Goal: Task Accomplishment & Management: Manage account settings

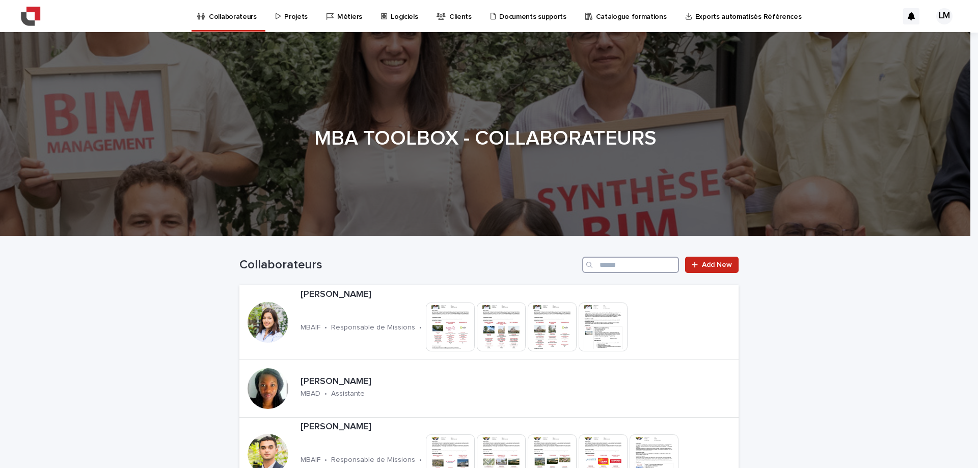
click at [597, 268] on input "Search" at bounding box center [631, 265] width 97 height 16
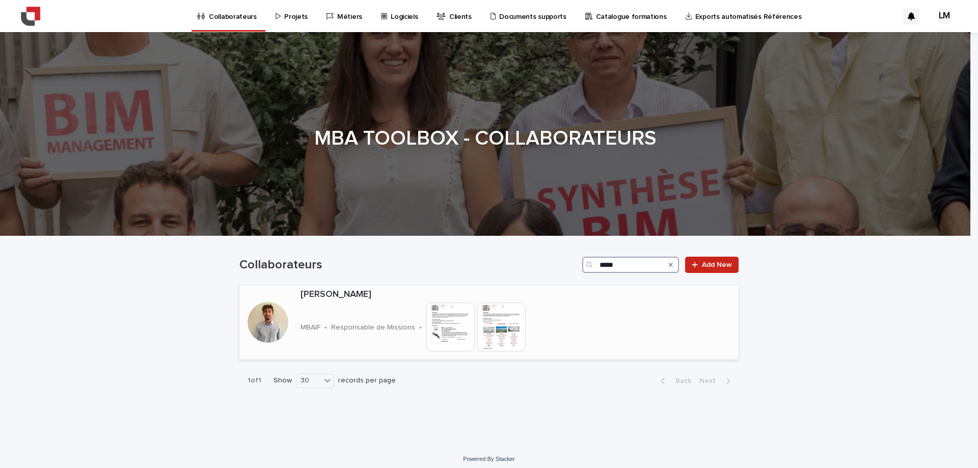
type input "*****"
click at [391, 290] on p "[PERSON_NAME]" at bounding box center [450, 294] width 298 height 11
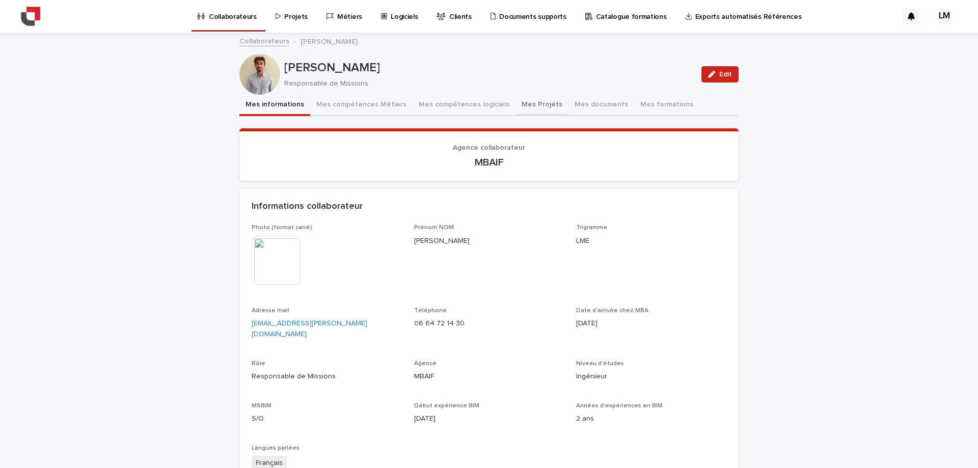
click at [526, 108] on button "Mes Projets" at bounding box center [542, 105] width 53 height 21
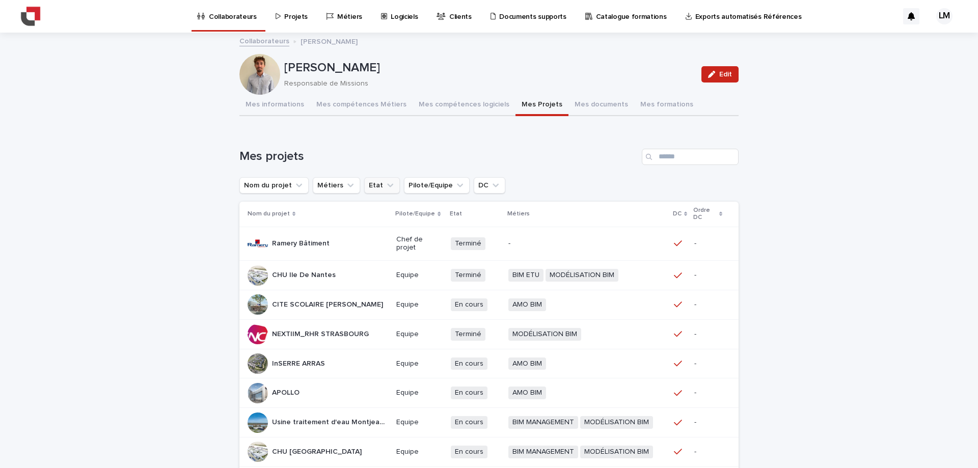
click at [385, 183] on icon "Etat" at bounding box center [390, 185] width 10 height 10
click at [348, 181] on button "Métiers" at bounding box center [336, 185] width 47 height 16
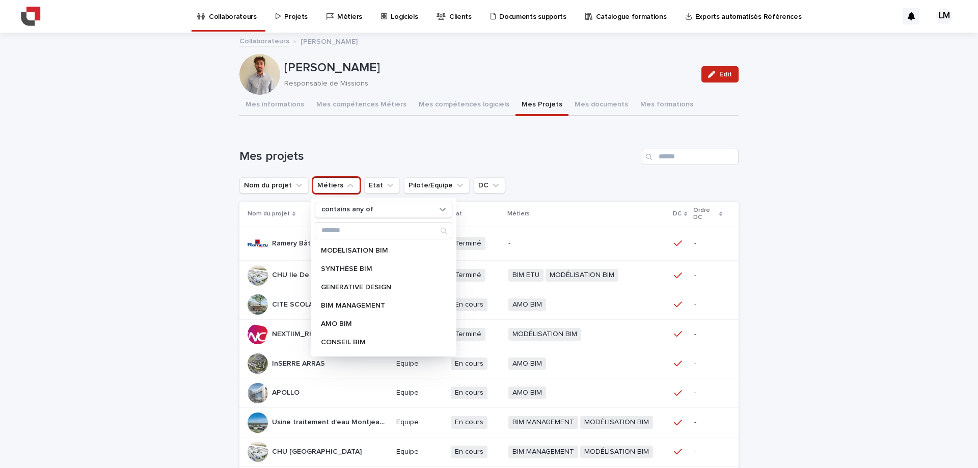
click at [356, 332] on div "MODÉLISATION BIM SYNTHÈSE BIM GENERATIVE DESIGN BIM MANAGEMENT AMO BIM CONSEIL …" at bounding box center [384, 298] width 138 height 110
click at [353, 327] on p "AMO BIM" at bounding box center [378, 324] width 115 height 7
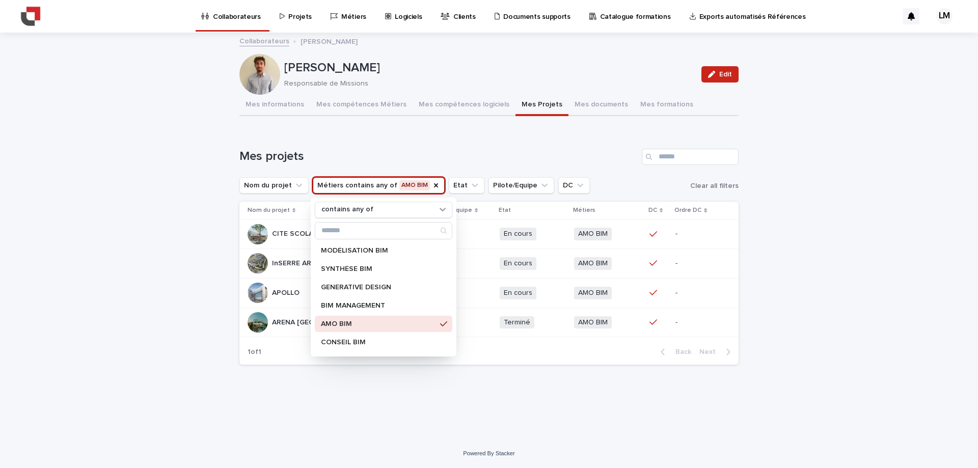
click at [790, 302] on div "Loading... Saving… Loading... Saving… [PERSON_NAME] Edit [PERSON_NAME] Responsa…" at bounding box center [489, 237] width 978 height 406
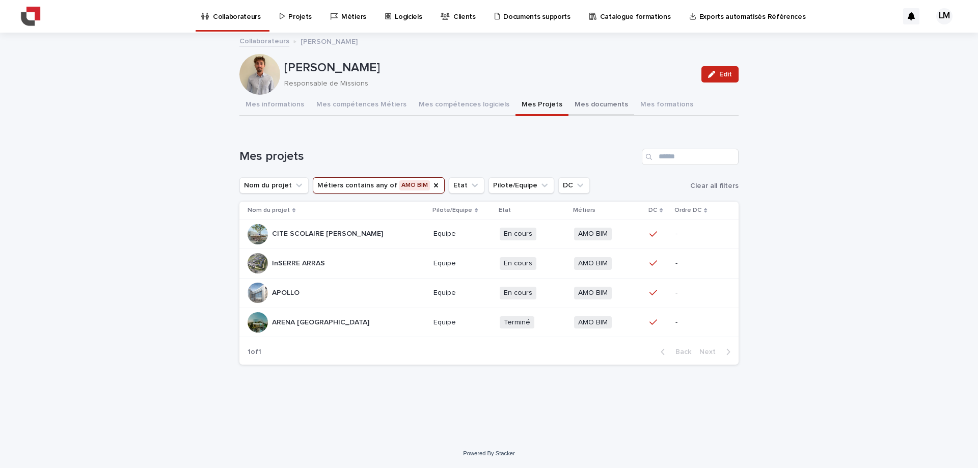
click at [575, 104] on button "Mes documents" at bounding box center [602, 105] width 66 height 21
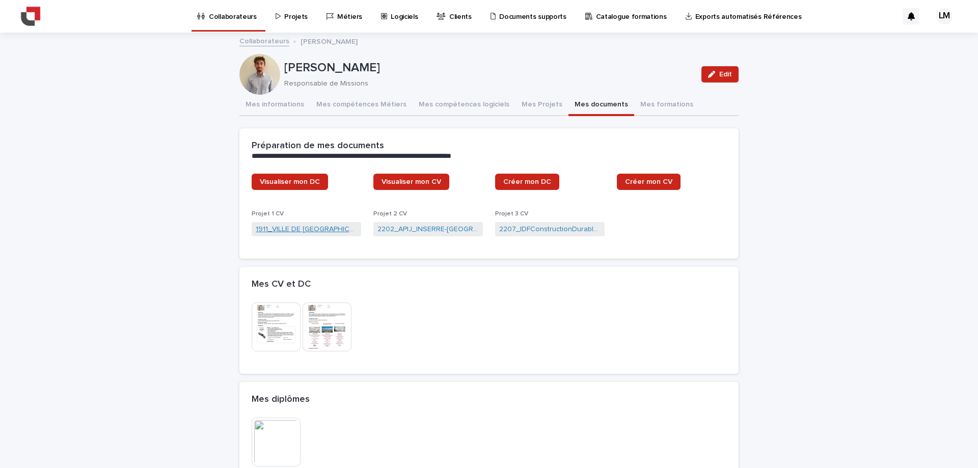
click at [315, 232] on link "1911_VILLE DE [GEOGRAPHIC_DATA] 18_AMO BIM" at bounding box center [306, 229] width 101 height 11
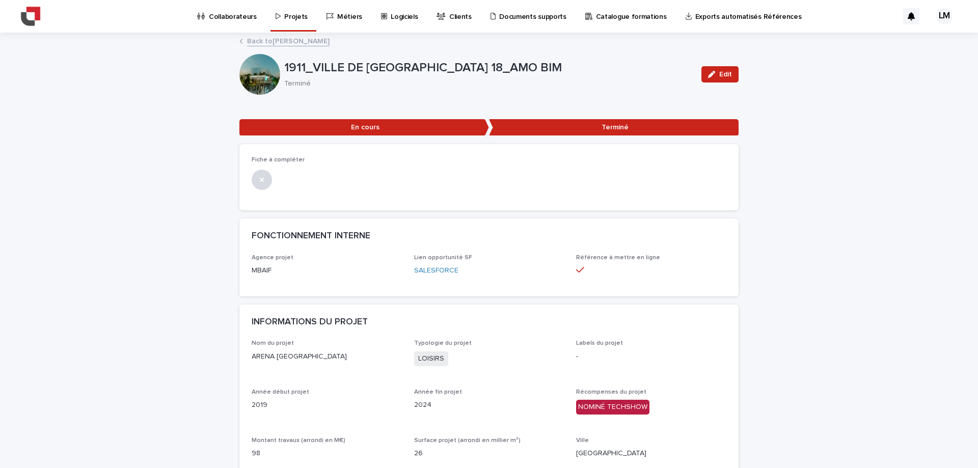
click at [286, 15] on p "Projets" at bounding box center [295, 10] width 23 height 21
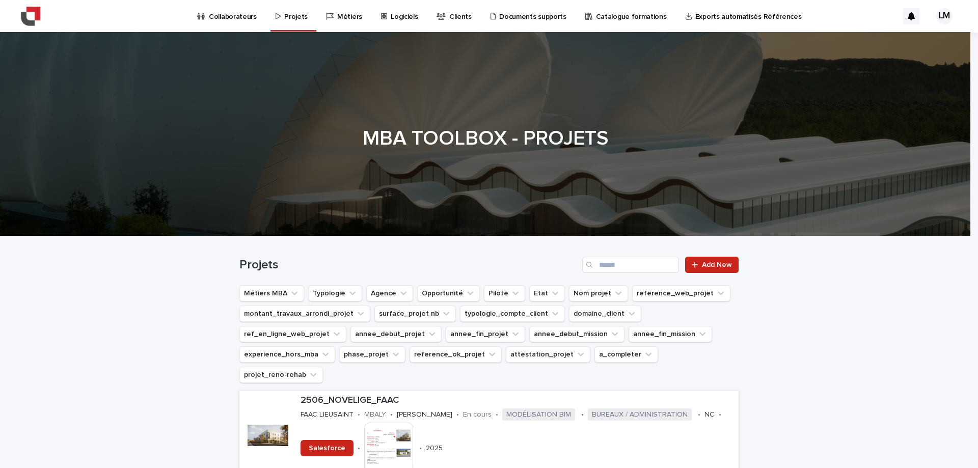
click at [232, 17] on p "Collaborateurs" at bounding box center [233, 10] width 48 height 21
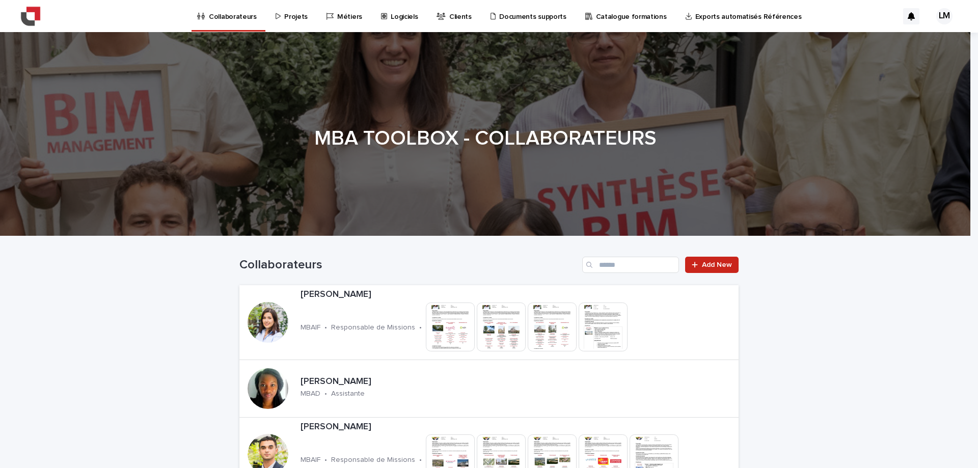
click at [626, 275] on div "Collaborateurs Add New" at bounding box center [489, 260] width 499 height 49
drag, startPoint x: 628, startPoint y: 274, endPoint x: 630, endPoint y: 268, distance: 6.0
click at [628, 269] on div "Collaborateurs Add New" at bounding box center [489, 260] width 499 height 49
click at [630, 268] on input "Search" at bounding box center [631, 265] width 97 height 16
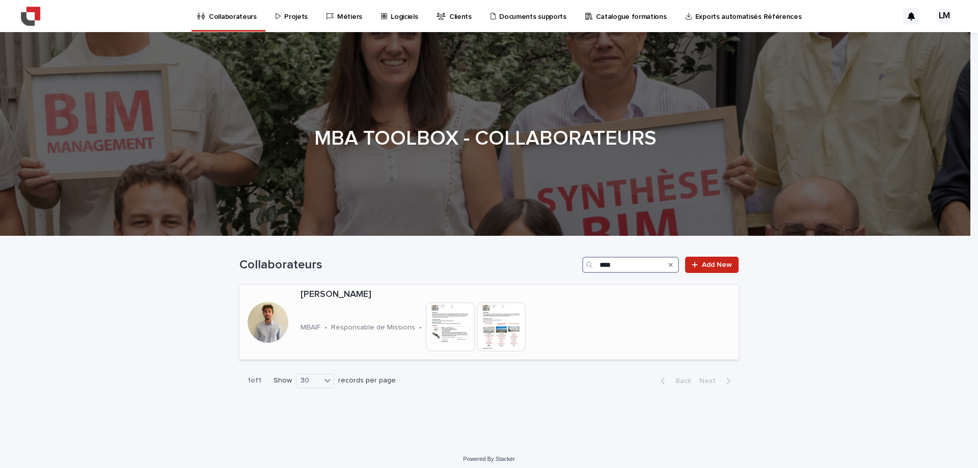
type input "****"
click at [344, 304] on div "[PERSON_NAME] MBAIF • Responsable de Missions • This file cannot be opened Down…" at bounding box center [450, 322] width 306 height 74
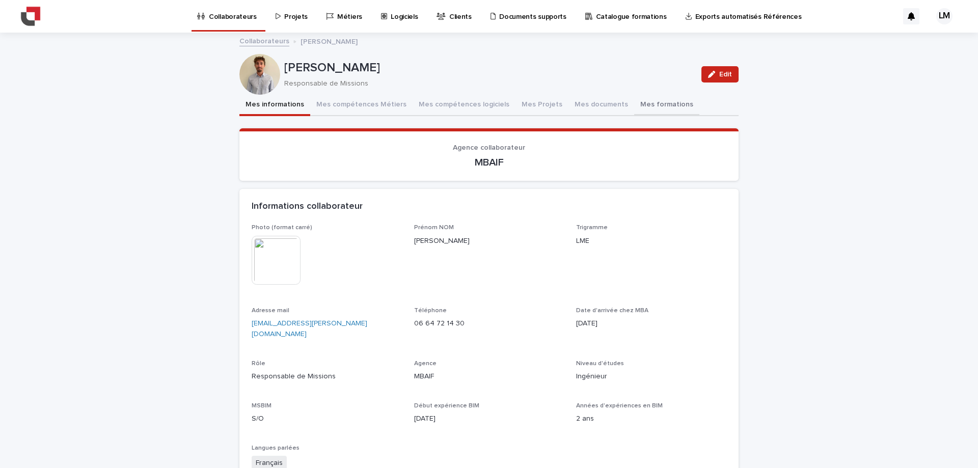
click at [638, 104] on button "Mes formations" at bounding box center [666, 105] width 65 height 21
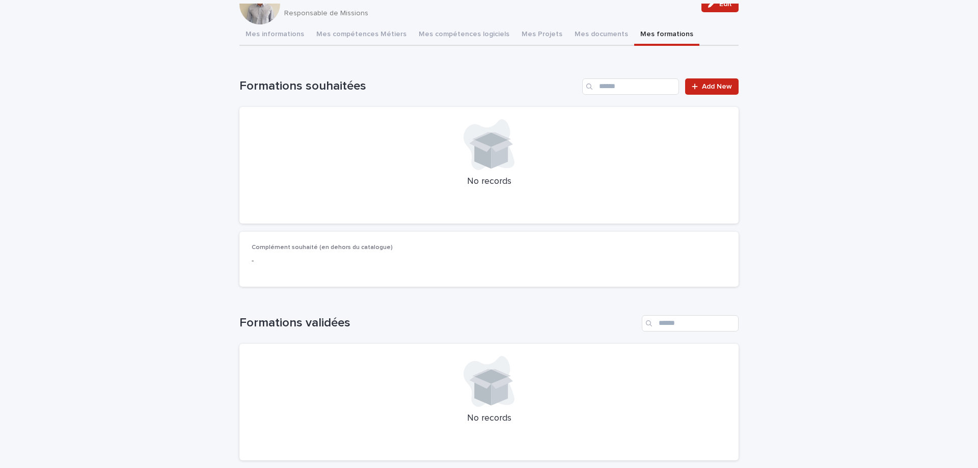
scroll to position [51, 0]
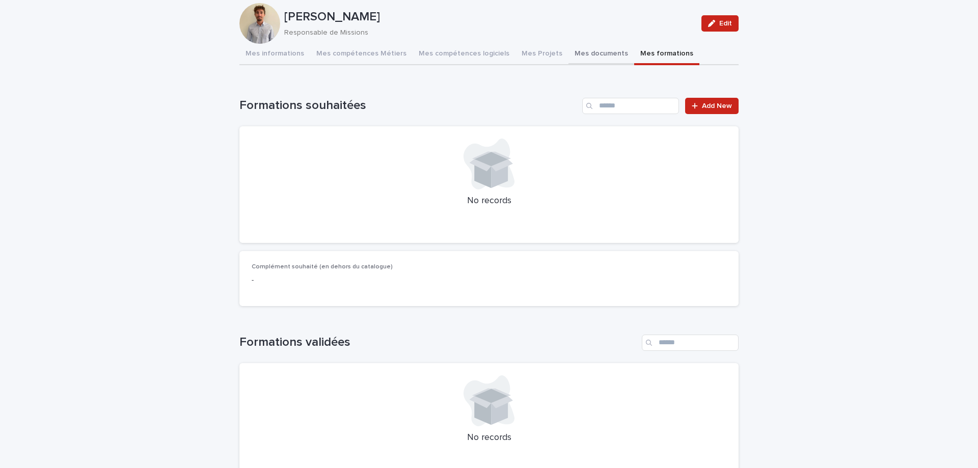
click at [585, 64] on div "[PERSON_NAME] Edit [PERSON_NAME] Responsable de Missions Edit Sorry, there was …" at bounding box center [489, 327] width 499 height 688
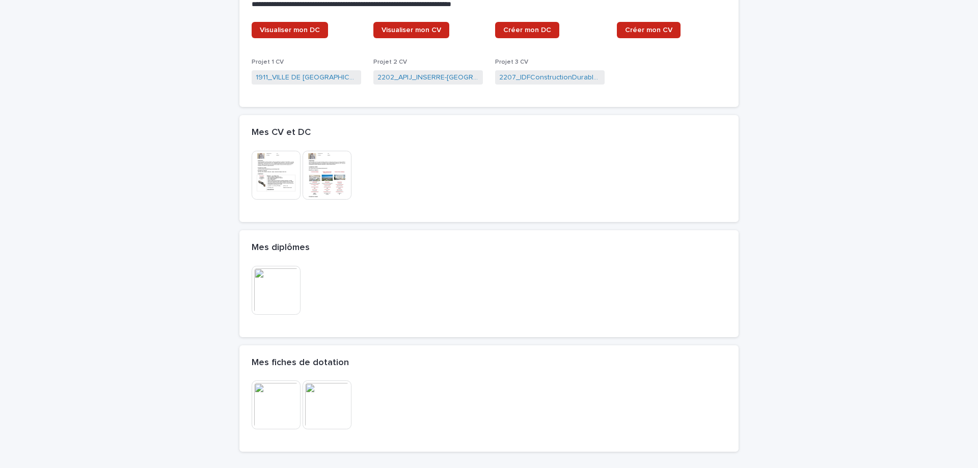
scroll to position [153, 0]
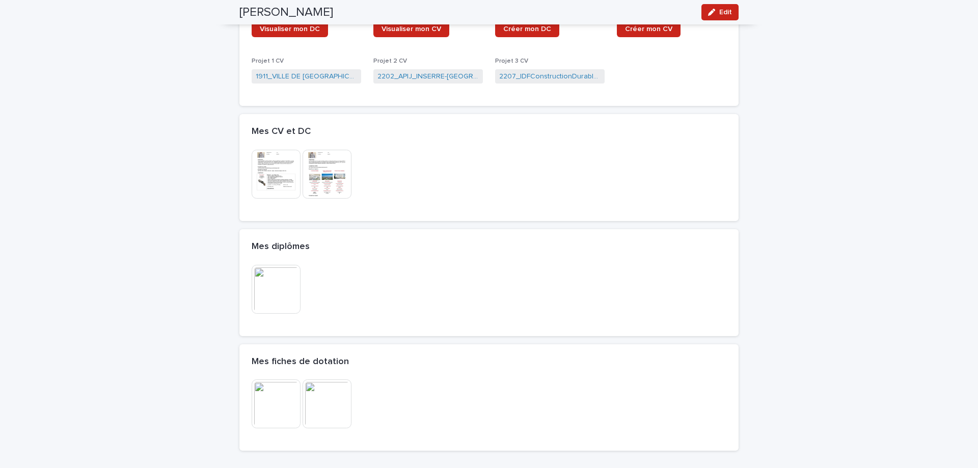
click at [256, 176] on img at bounding box center [276, 174] width 49 height 49
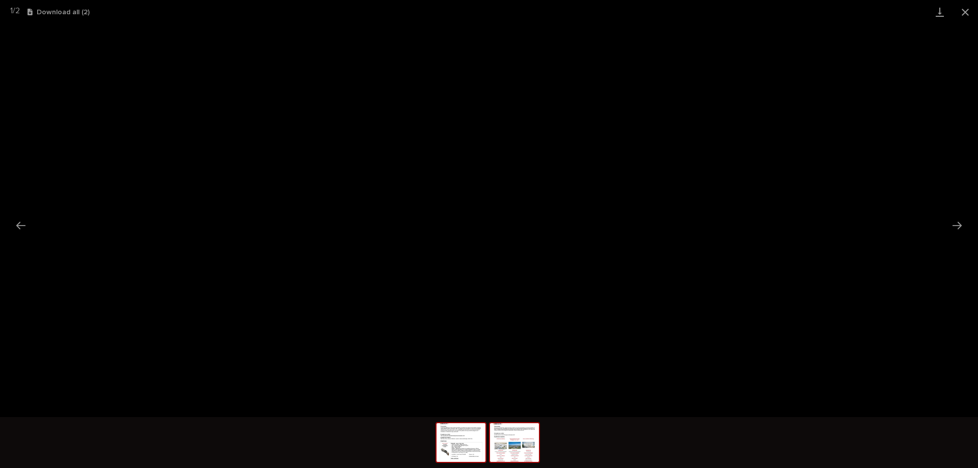
click at [499, 461] on img at bounding box center [514, 443] width 49 height 39
click at [966, 15] on button "Close gallery" at bounding box center [965, 12] width 25 height 24
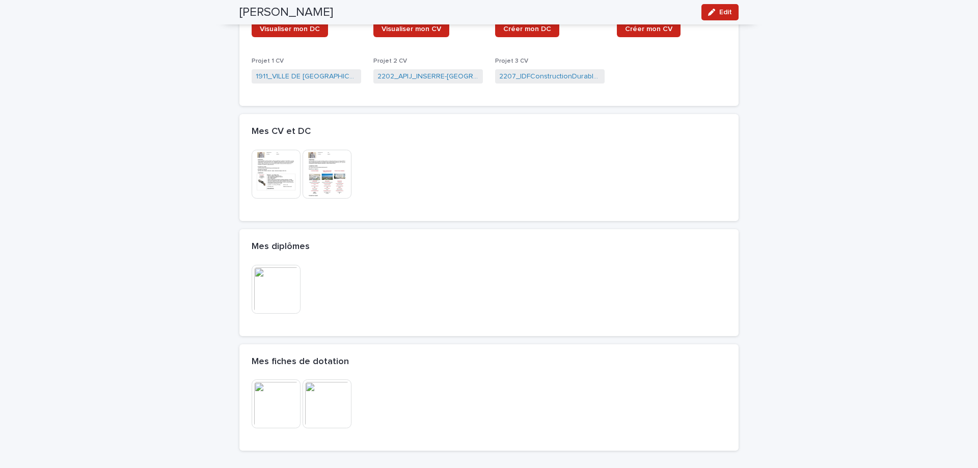
scroll to position [0, 0]
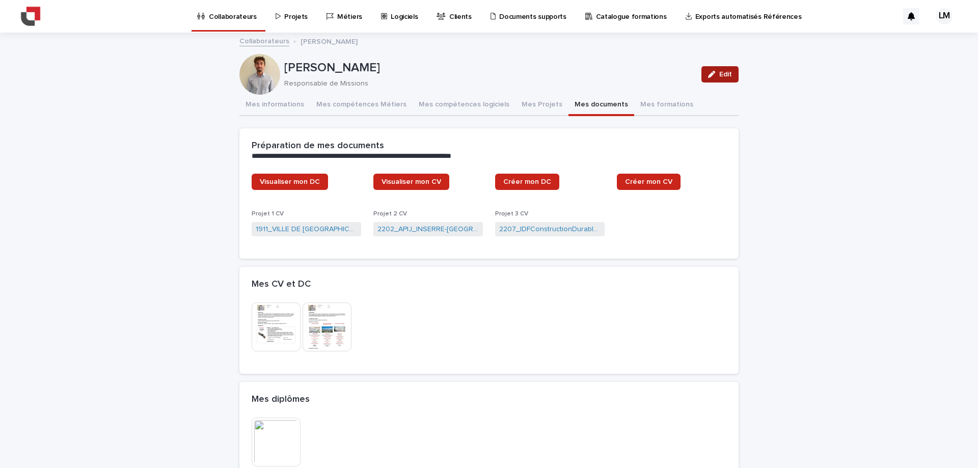
click at [727, 74] on span "Edit" at bounding box center [726, 74] width 13 height 7
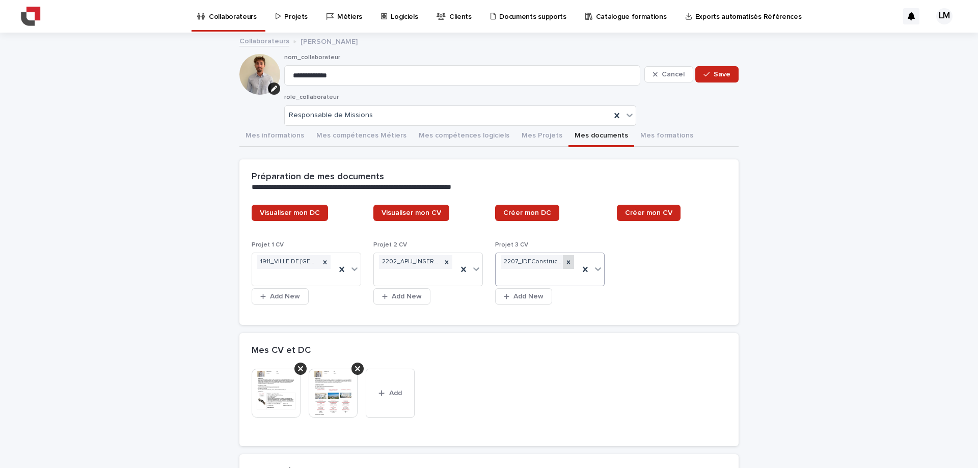
click at [565, 259] on icon at bounding box center [568, 262] width 7 height 7
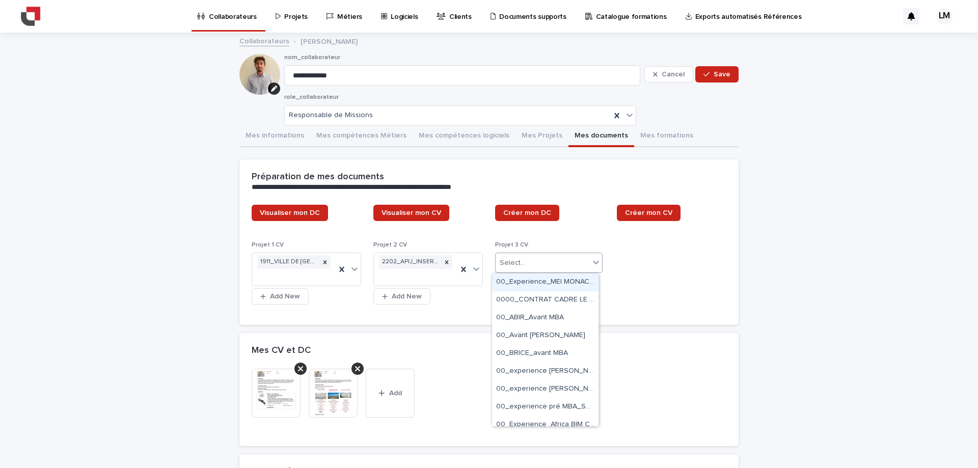
click at [543, 266] on div "Select..." at bounding box center [543, 263] width 94 height 17
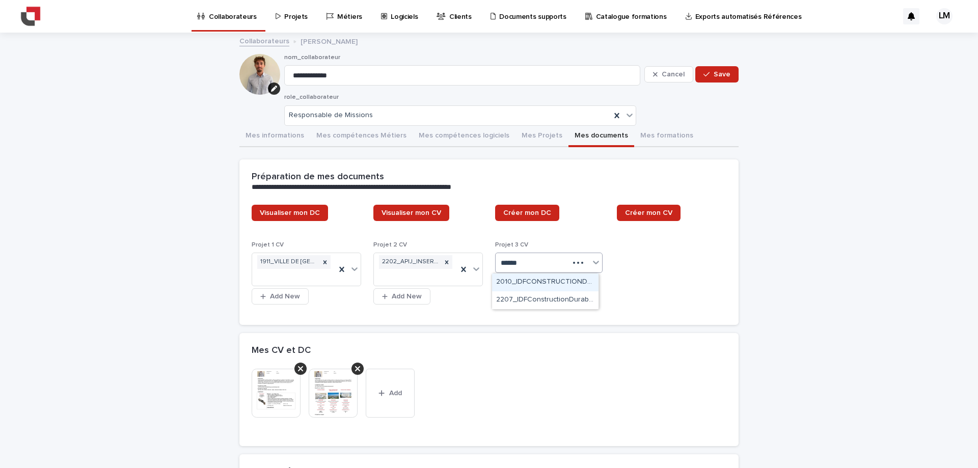
type input "*******"
click at [571, 283] on div "2010_IDFCONSTRUCTIONDURABLE_CITE SCOLAIRE [PERSON_NAME]" at bounding box center [545, 283] width 107 height 18
click at [320, 262] on div at bounding box center [325, 262] width 11 height 14
click at [306, 264] on div "Select..." at bounding box center [299, 263] width 94 height 17
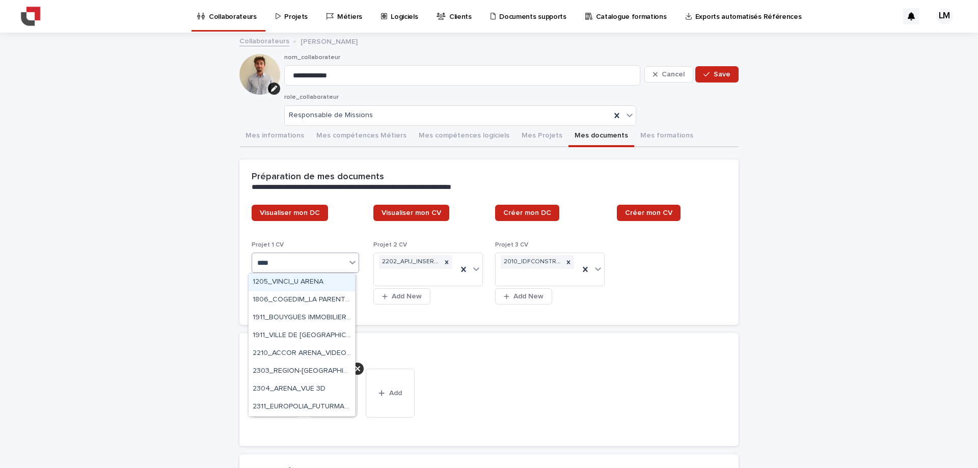
type input "*****"
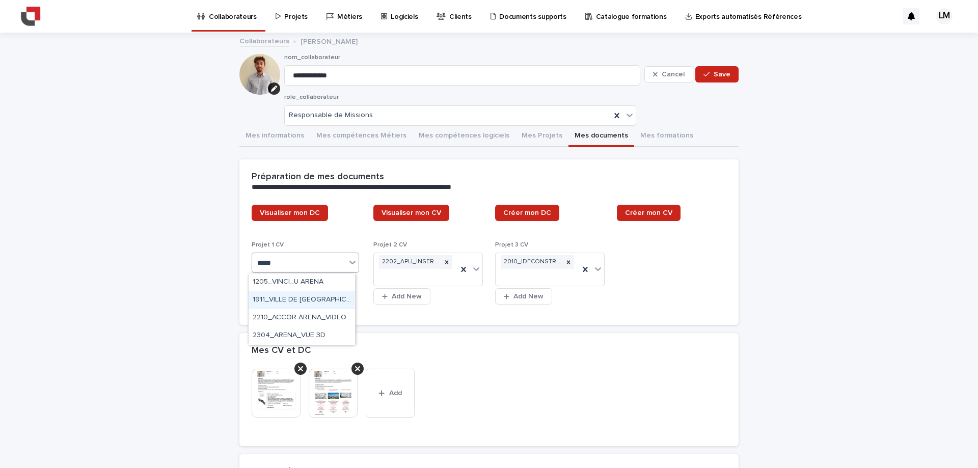
drag, startPoint x: 310, startPoint y: 290, endPoint x: 310, endPoint y: 298, distance: 7.6
click at [310, 298] on div "1911_VILLE DE [GEOGRAPHIC_DATA] 18_AMO BIM" at bounding box center [302, 301] width 107 height 18
click at [529, 364] on div "Mes CV et DC" at bounding box center [489, 351] width 499 height 36
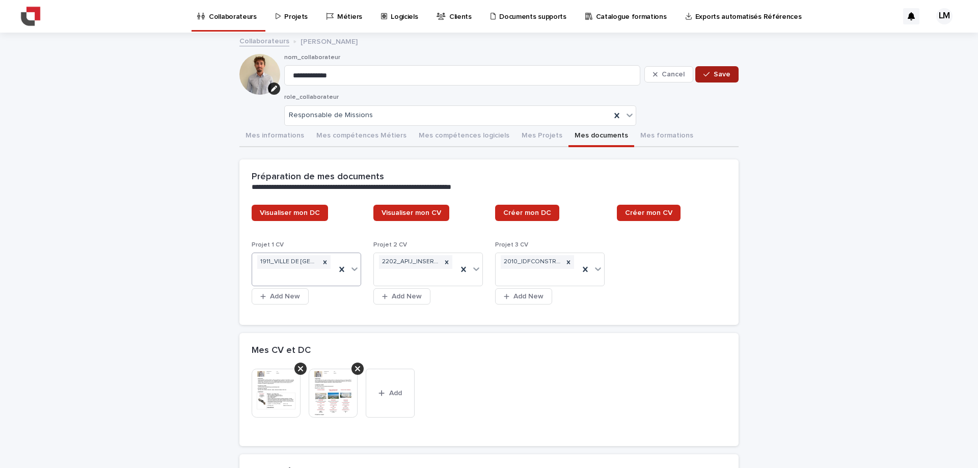
click at [717, 76] on span "Save" at bounding box center [722, 74] width 17 height 7
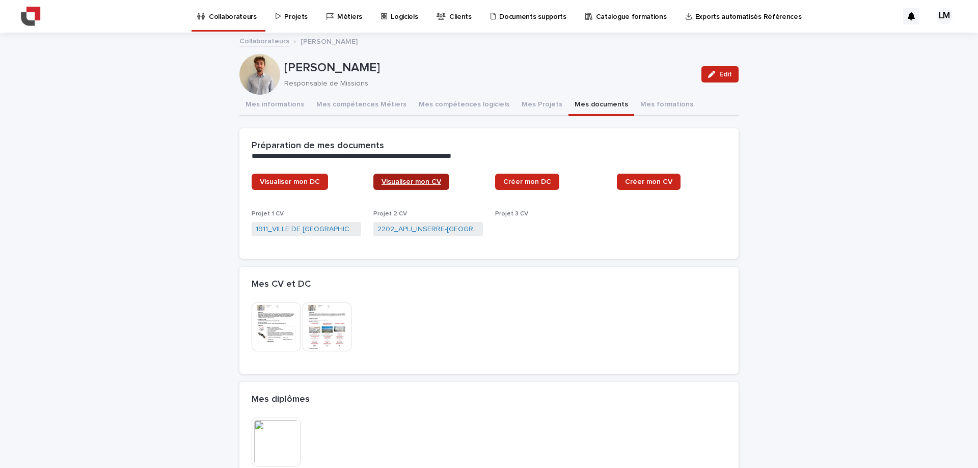
click at [418, 180] on span "Visualiser mon CV" at bounding box center [412, 181] width 60 height 7
click at [527, 109] on button "Mes Projets" at bounding box center [542, 105] width 53 height 21
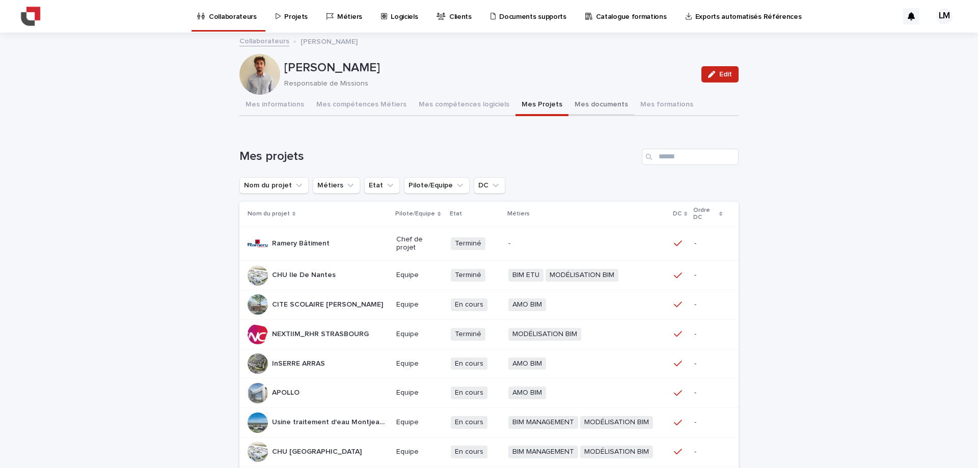
click at [585, 100] on button "Mes documents" at bounding box center [602, 105] width 66 height 21
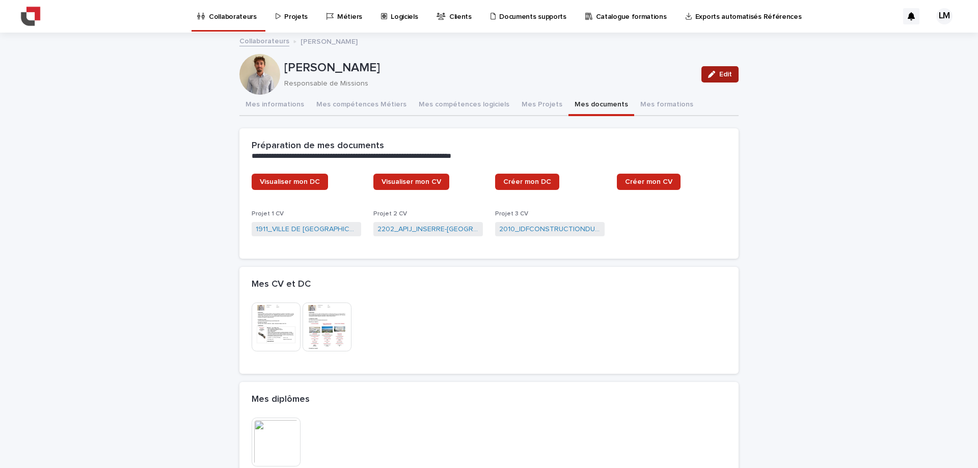
click at [708, 77] on icon "button" at bounding box center [711, 74] width 7 height 7
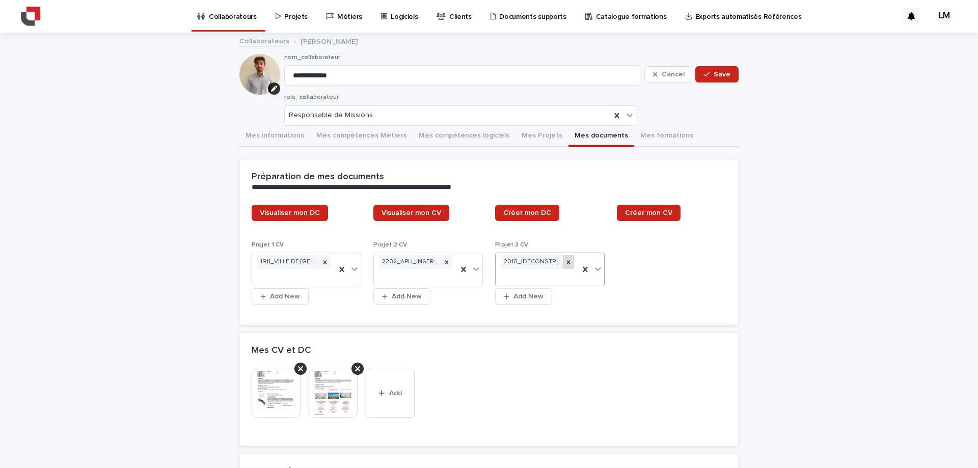
click at [568, 259] on icon at bounding box center [568, 262] width 7 height 7
type input "*******"
click at [531, 279] on div "2010_IDFCONSTRUCTIONDURABLE_CITE SCOLAIRE [PERSON_NAME]" at bounding box center [545, 283] width 107 height 18
click at [404, 208] on link "Visualiser mon CV" at bounding box center [412, 213] width 76 height 16
click at [699, 76] on button "Save" at bounding box center [717, 74] width 43 height 16
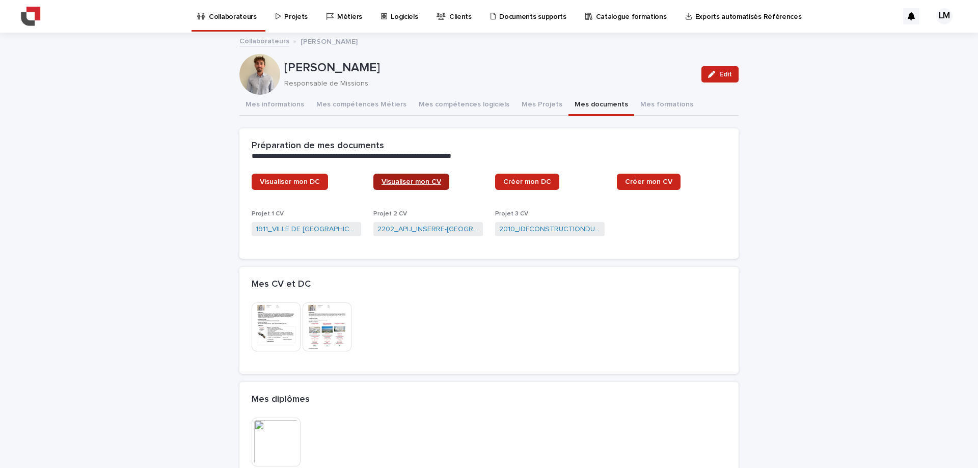
click at [427, 181] on span "Visualiser mon CV" at bounding box center [412, 181] width 60 height 7
click at [519, 103] on button "Mes Projets" at bounding box center [542, 105] width 53 height 21
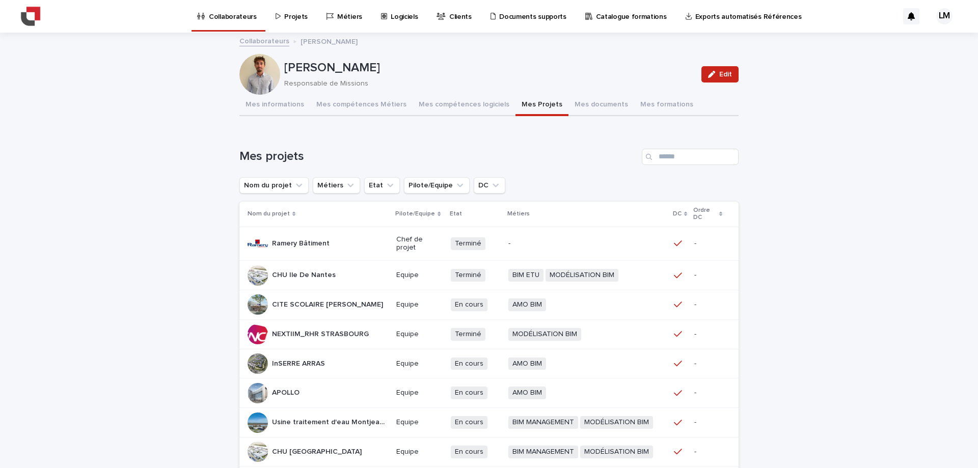
click at [334, 304] on p "CITE SCOLAIRE [PERSON_NAME]" at bounding box center [328, 304] width 113 height 11
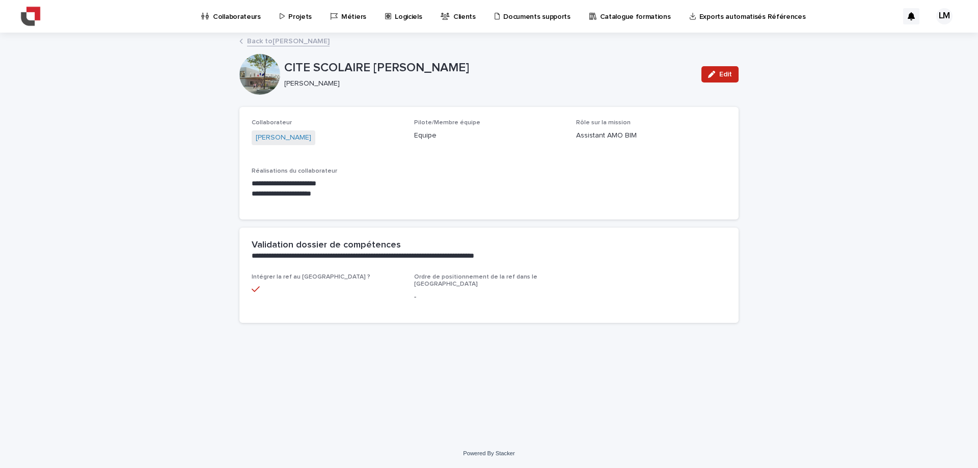
click at [308, 43] on link "Back to [PERSON_NAME]" at bounding box center [288, 41] width 83 height 12
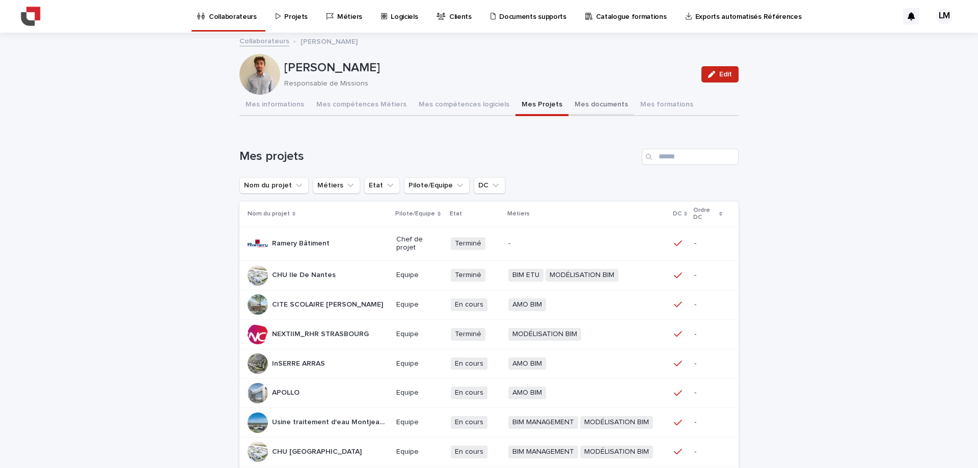
click at [596, 106] on button "Mes documents" at bounding box center [602, 105] width 66 height 21
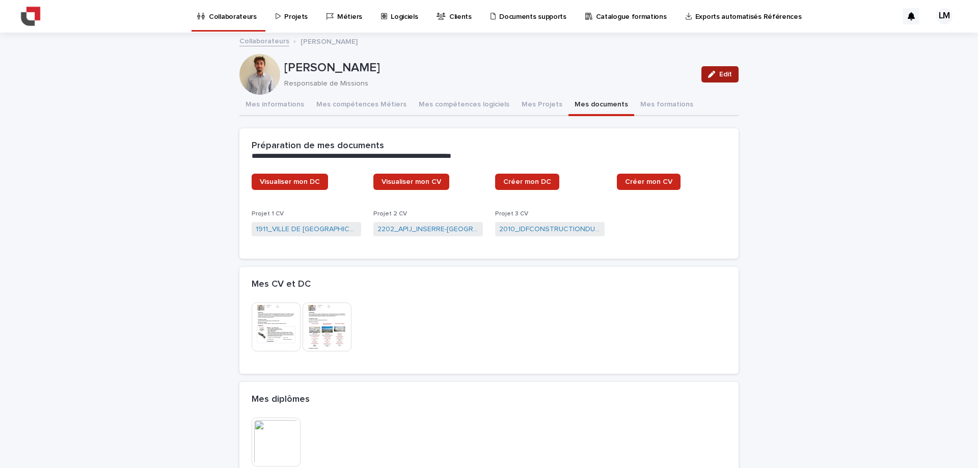
click at [702, 80] on button "Edit" at bounding box center [720, 74] width 37 height 16
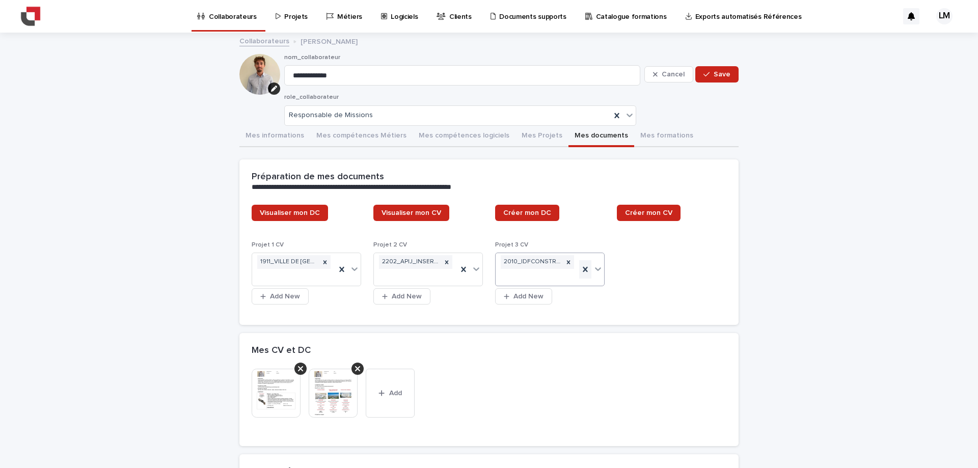
click at [585, 270] on icon at bounding box center [585, 269] width 10 height 10
type input "*****"
click at [548, 263] on div "apolo" at bounding box center [543, 263] width 94 height 17
click at [534, 279] on button "Add New" at bounding box center [523, 283] width 57 height 16
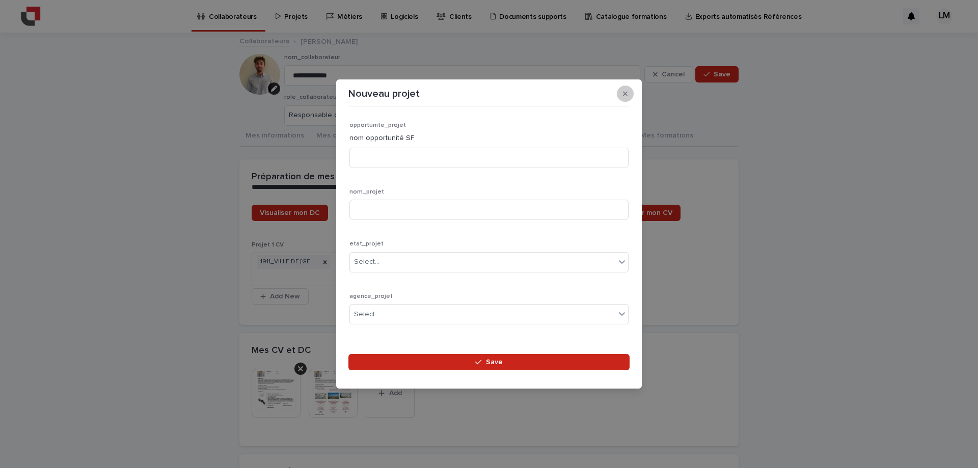
click at [627, 88] on button "button" at bounding box center [625, 94] width 17 height 16
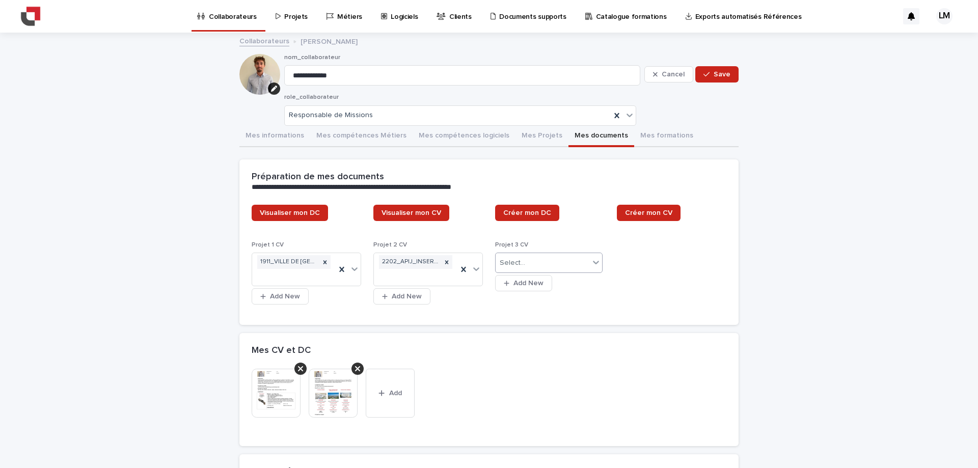
click at [524, 257] on div "Select..." at bounding box center [543, 263] width 94 height 17
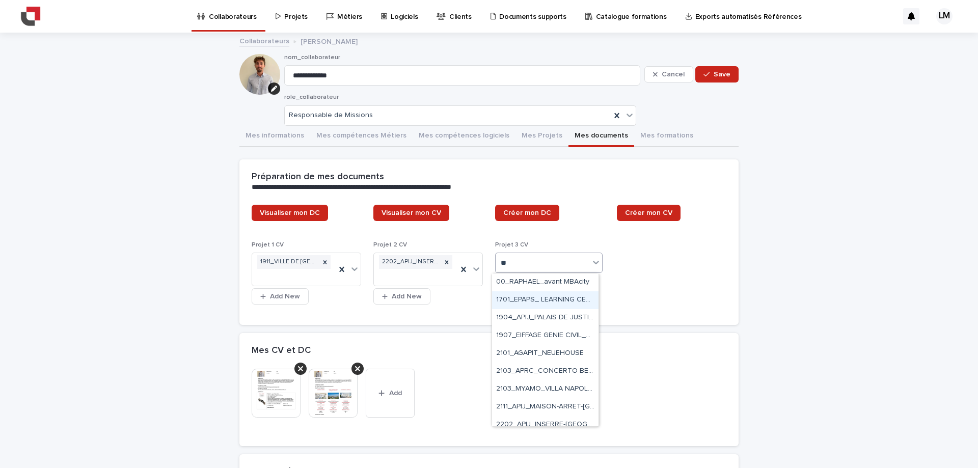
type input "**"
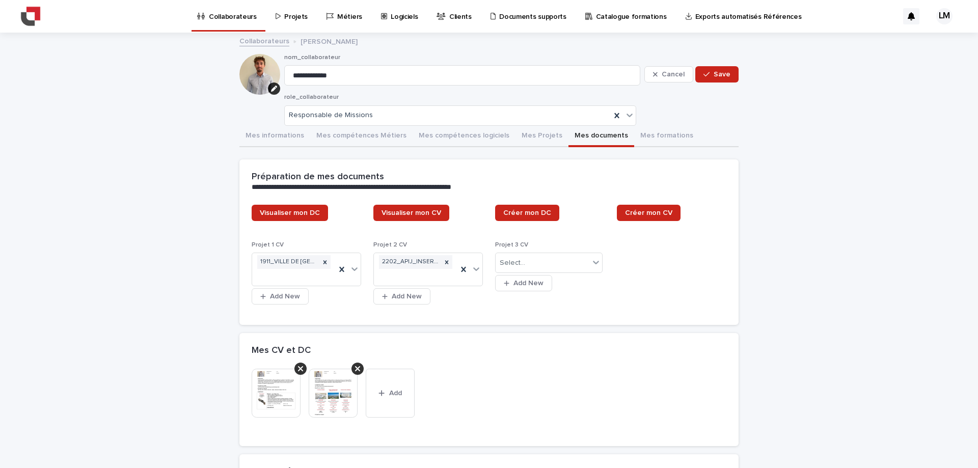
click at [679, 283] on div "Visualiser mon DC Visualiser mon [PERSON_NAME] mon [PERSON_NAME] mon CV Projet …" at bounding box center [489, 259] width 475 height 108
click at [714, 72] on span "Save" at bounding box center [722, 74] width 17 height 7
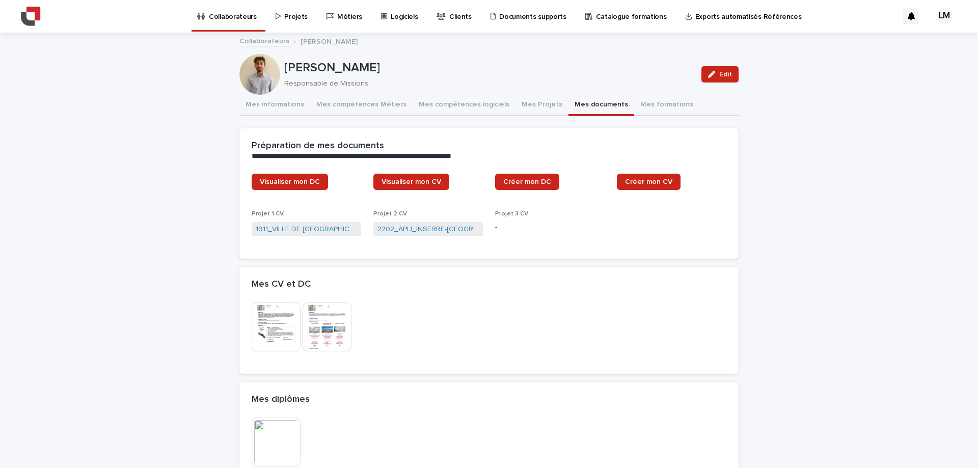
click at [223, 15] on p "Collaborateurs" at bounding box center [233, 10] width 48 height 21
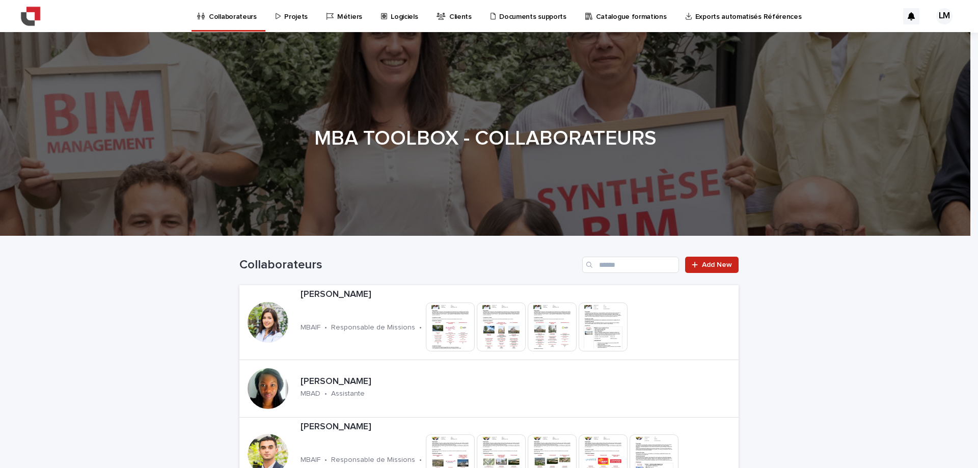
click at [299, 18] on p "Projets" at bounding box center [295, 10] width 23 height 21
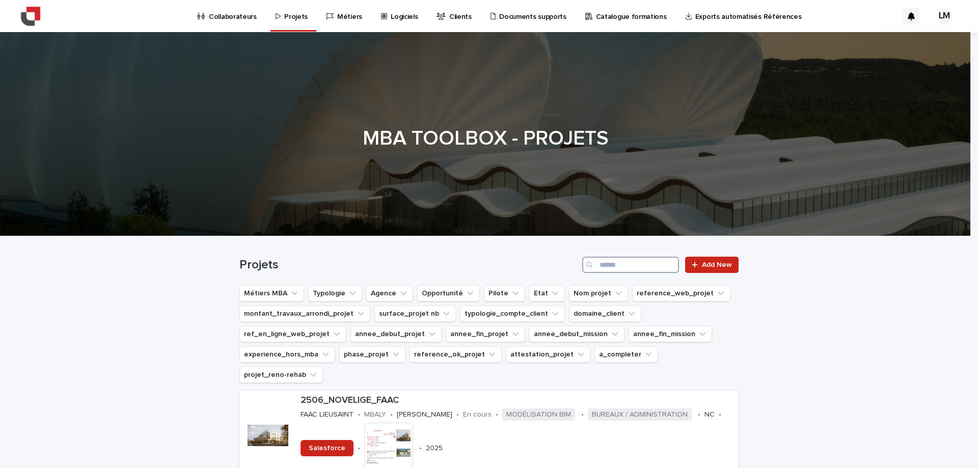
click at [614, 269] on input "Search" at bounding box center [631, 265] width 97 height 16
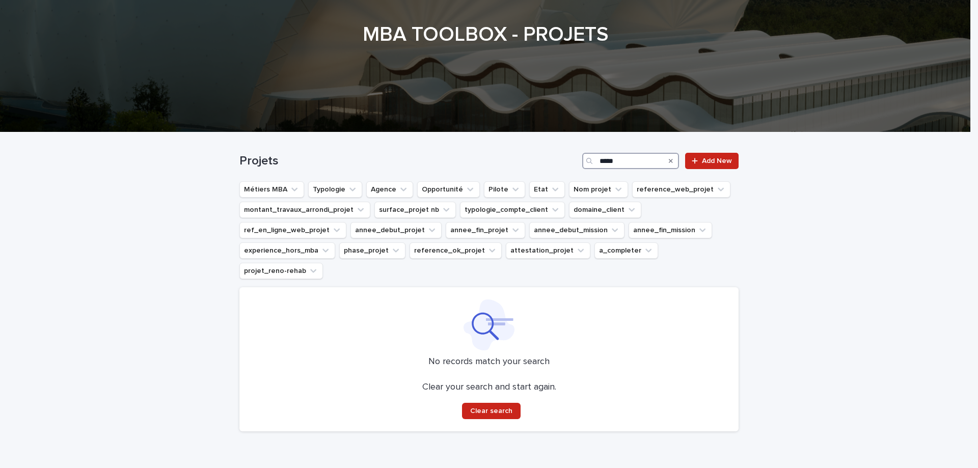
scroll to position [114, 0]
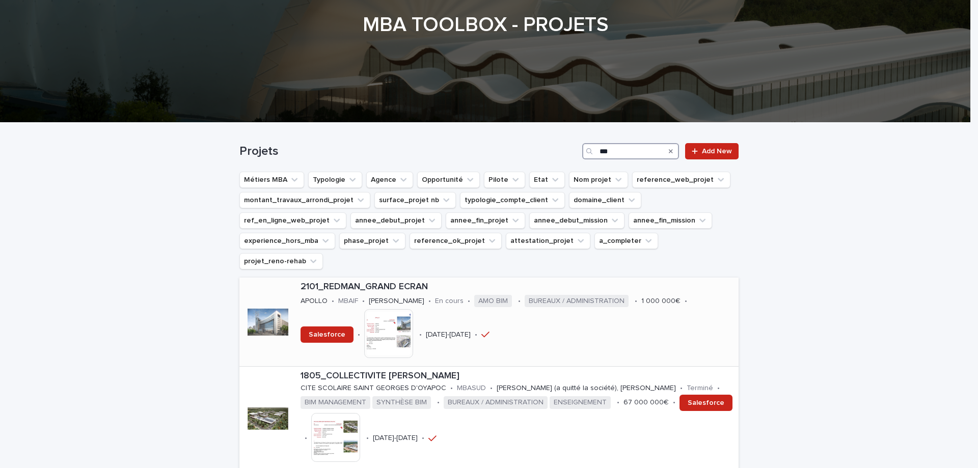
type input "***"
click at [478, 300] on div "2101_REDMAN_GRAND ECRAN APOLLO • MBAIF • [PERSON_NAME] • En cours • AMO BIM • B…" at bounding box center [518, 322] width 442 height 89
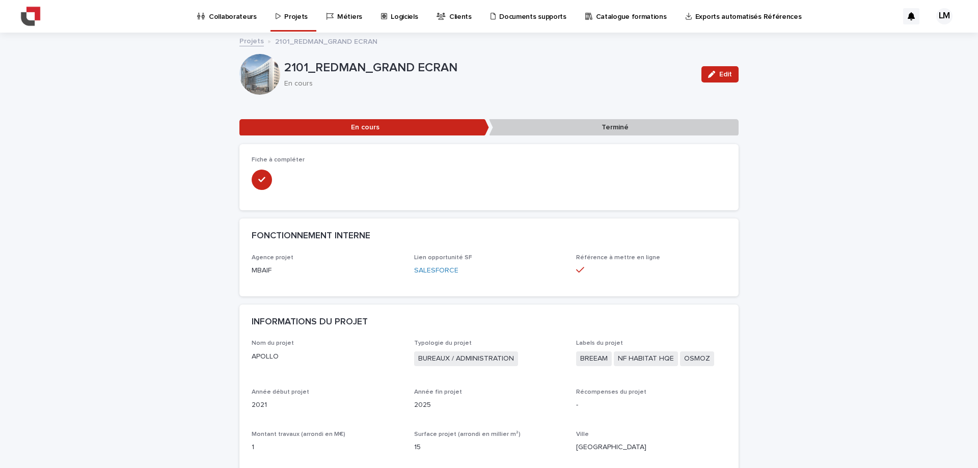
click at [236, 18] on p "Collaborateurs" at bounding box center [233, 10] width 48 height 21
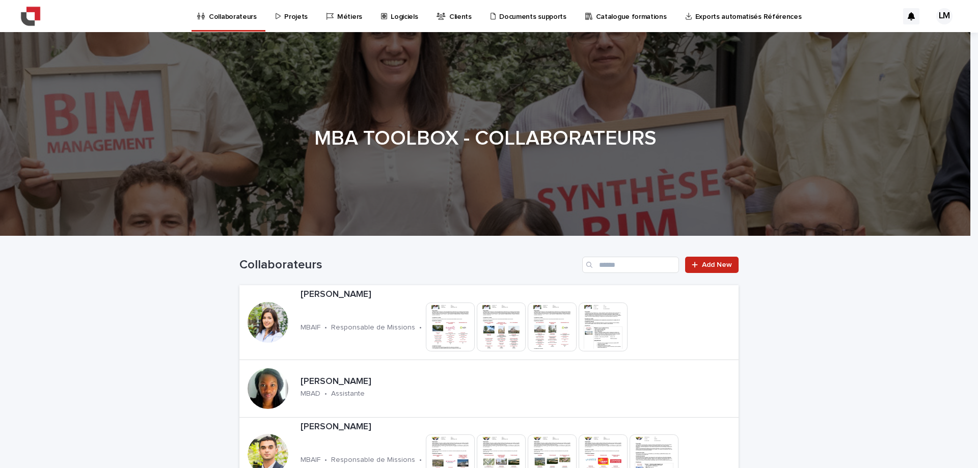
click at [615, 273] on div "Collaborateurs Add New" at bounding box center [489, 260] width 499 height 49
click at [615, 268] on input "Search" at bounding box center [631, 265] width 97 height 16
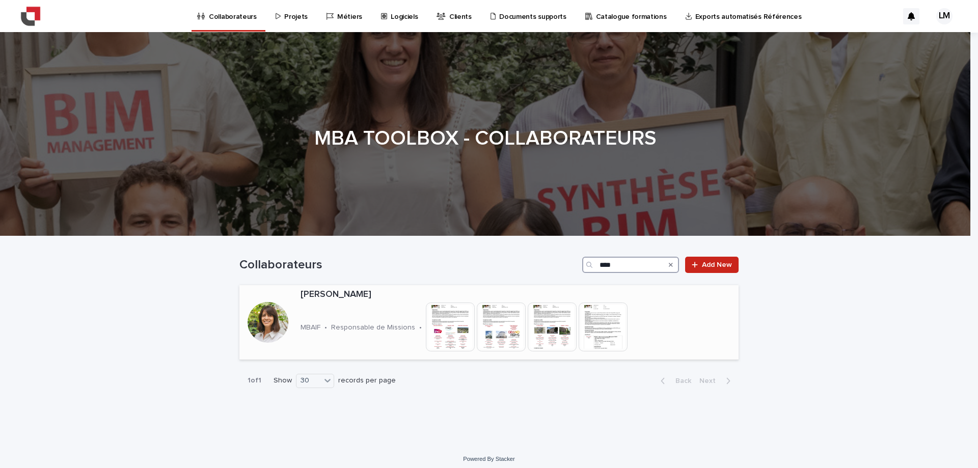
type input "****"
click at [350, 299] on p "[PERSON_NAME]" at bounding box center [501, 294] width 400 height 11
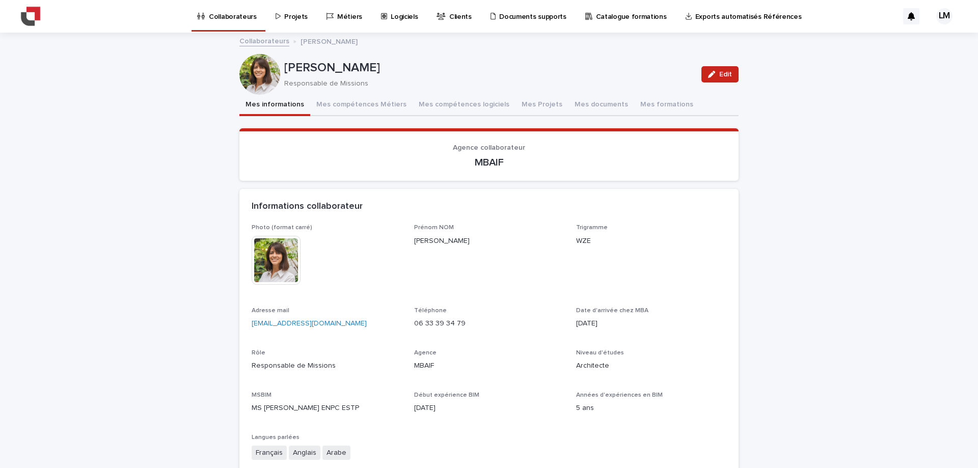
click at [223, 19] on p "Collaborateurs" at bounding box center [233, 10] width 48 height 21
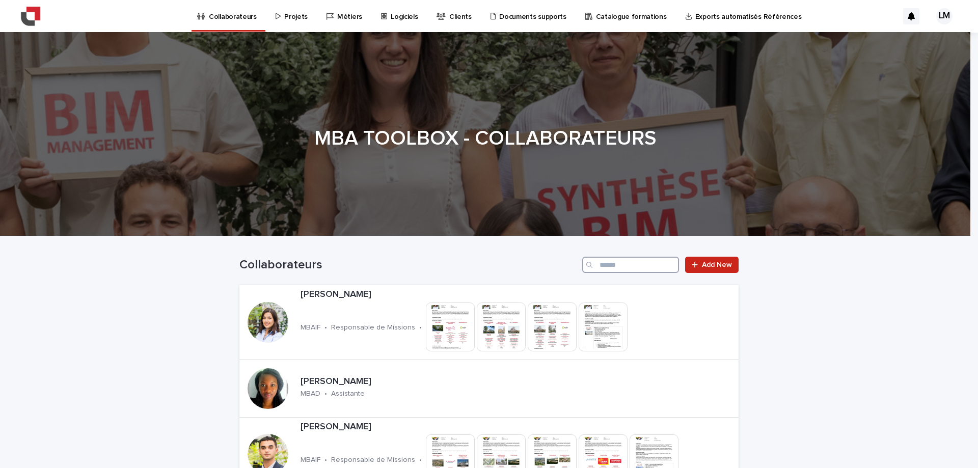
click at [633, 258] on input "Search" at bounding box center [631, 265] width 97 height 16
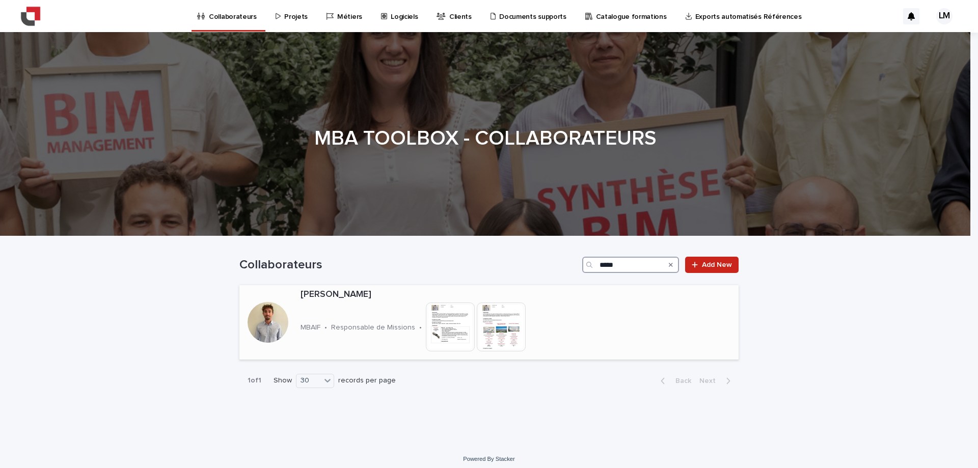
type input "*****"
click at [335, 291] on p "[PERSON_NAME]" at bounding box center [450, 294] width 298 height 11
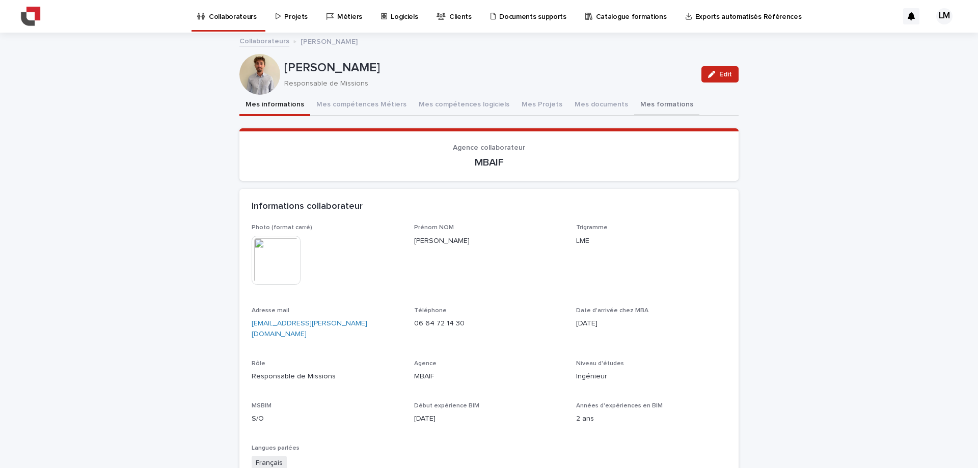
click at [634, 109] on button "Mes formations" at bounding box center [666, 105] width 65 height 21
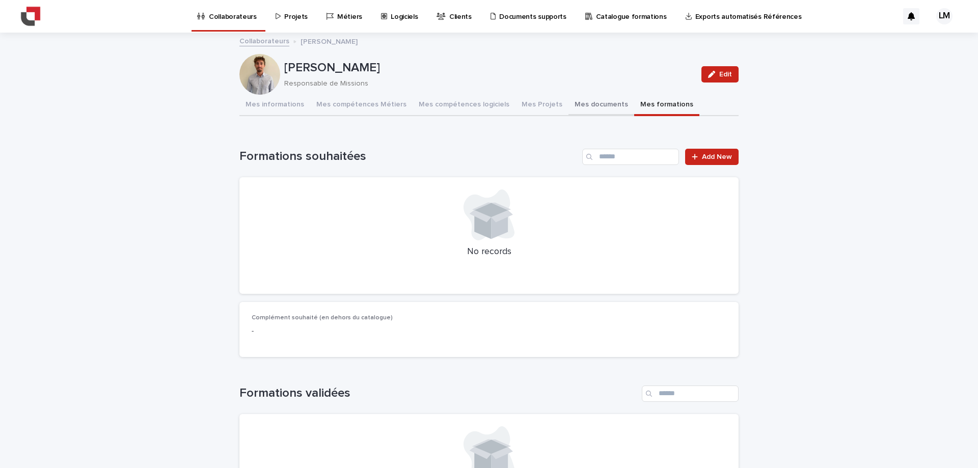
click at [586, 102] on button "Mes documents" at bounding box center [602, 105] width 66 height 21
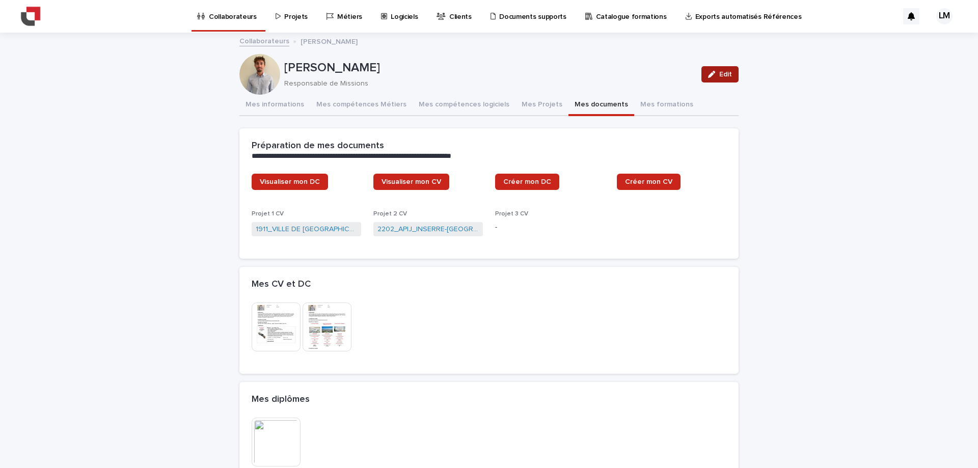
click at [713, 75] on div "button" at bounding box center [713, 74] width 11 height 7
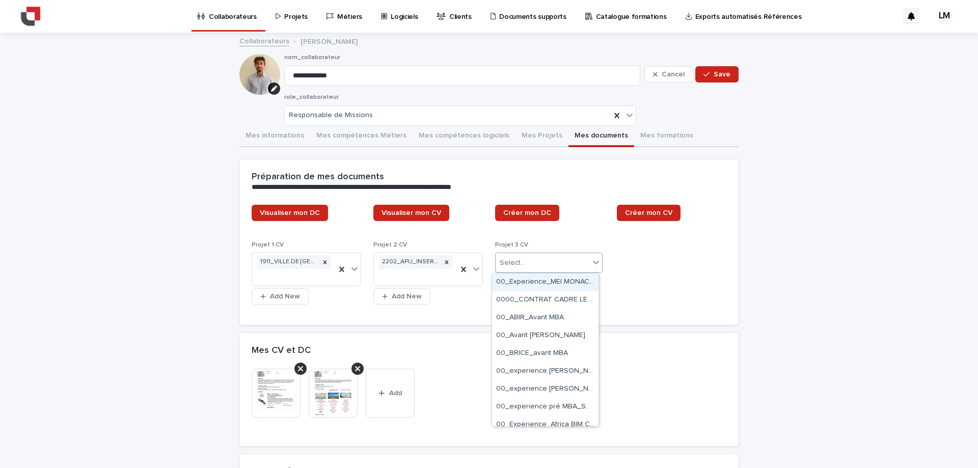
click at [539, 267] on div "Select..." at bounding box center [543, 263] width 94 height 17
type input "***"
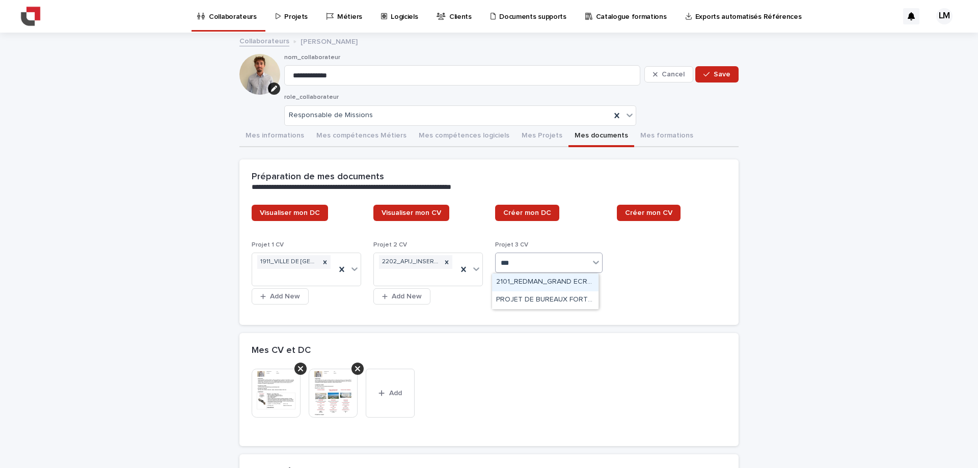
click at [544, 284] on div "2101_REDMAN_GRAND ECRAN" at bounding box center [545, 283] width 107 height 18
click at [724, 76] on span "Save" at bounding box center [722, 74] width 17 height 7
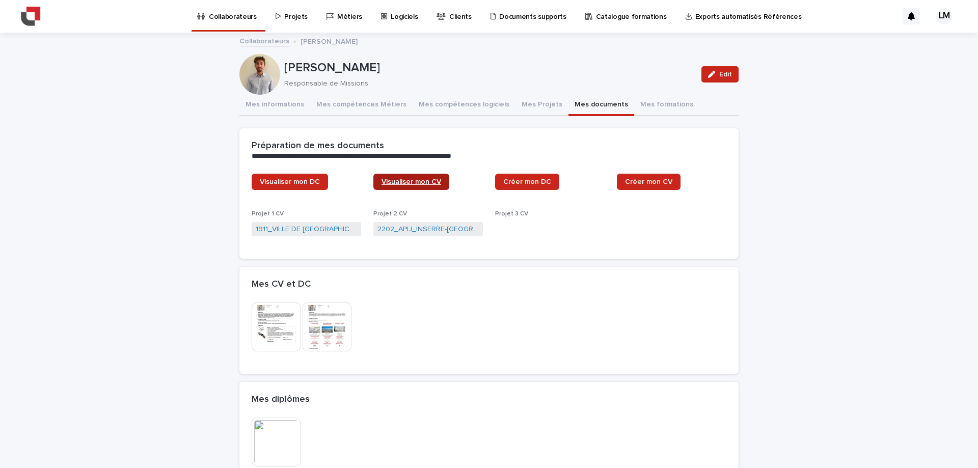
click at [406, 181] on span "Visualiser mon CV" at bounding box center [412, 181] width 60 height 7
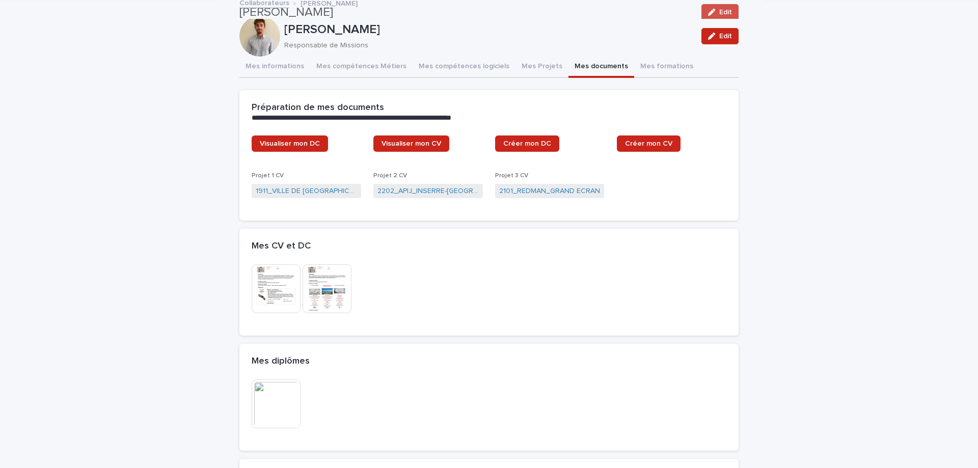
scroll to position [20, 0]
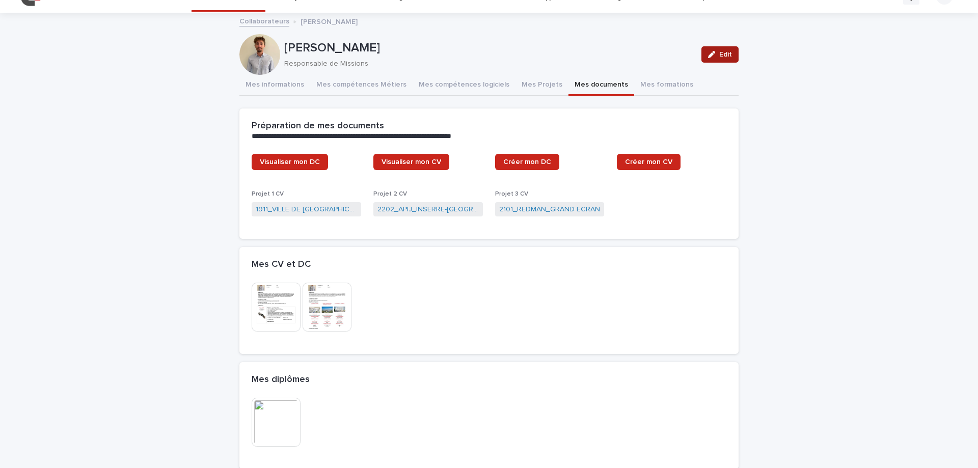
click at [712, 57] on icon "button" at bounding box center [711, 54] width 7 height 7
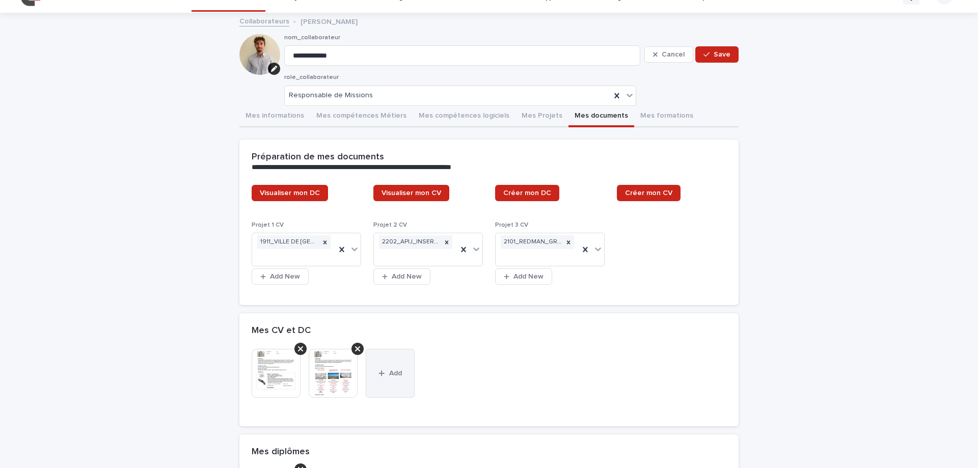
click at [393, 370] on span "Add" at bounding box center [395, 373] width 13 height 7
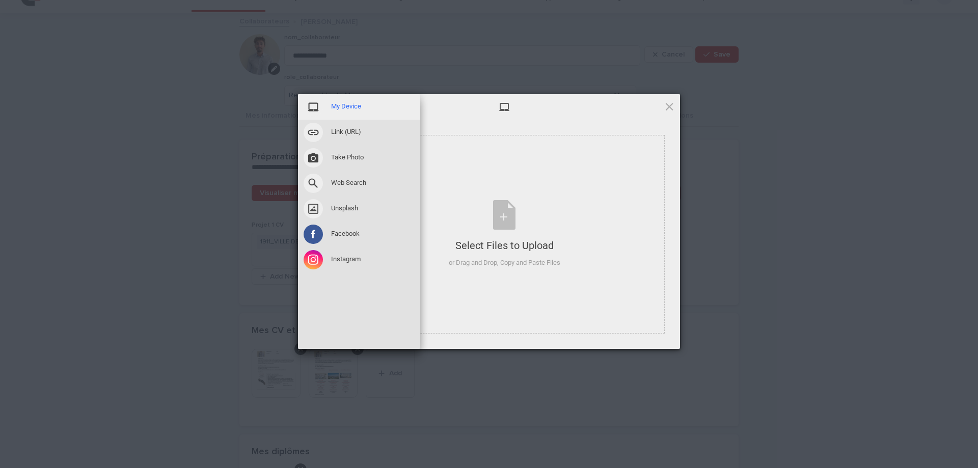
click at [325, 109] on div "My Device" at bounding box center [359, 106] width 122 height 25
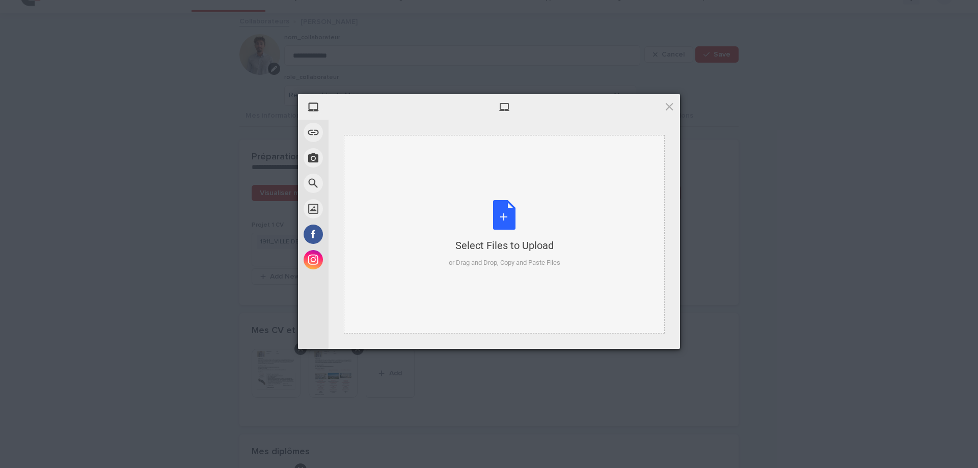
click at [492, 223] on div "Select Files to Upload or Drag and Drop, Copy and Paste Files" at bounding box center [505, 234] width 112 height 68
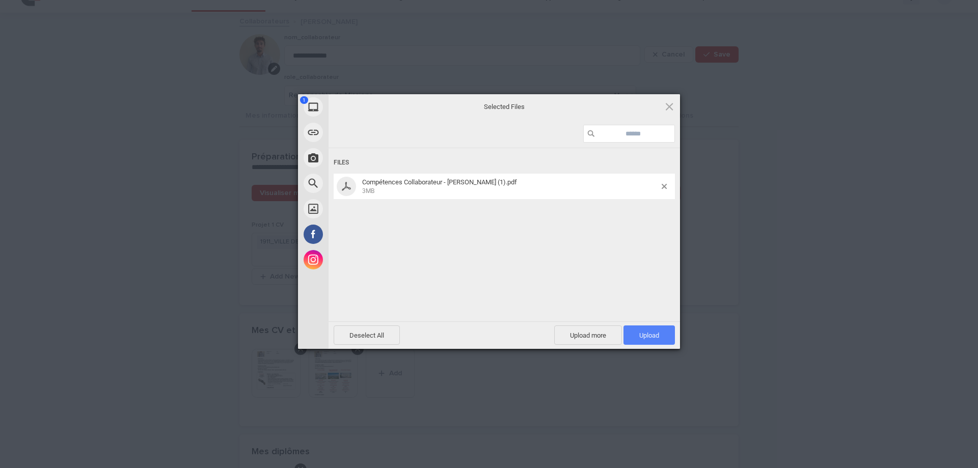
click at [643, 326] on span "Upload 1" at bounding box center [649, 335] width 51 height 19
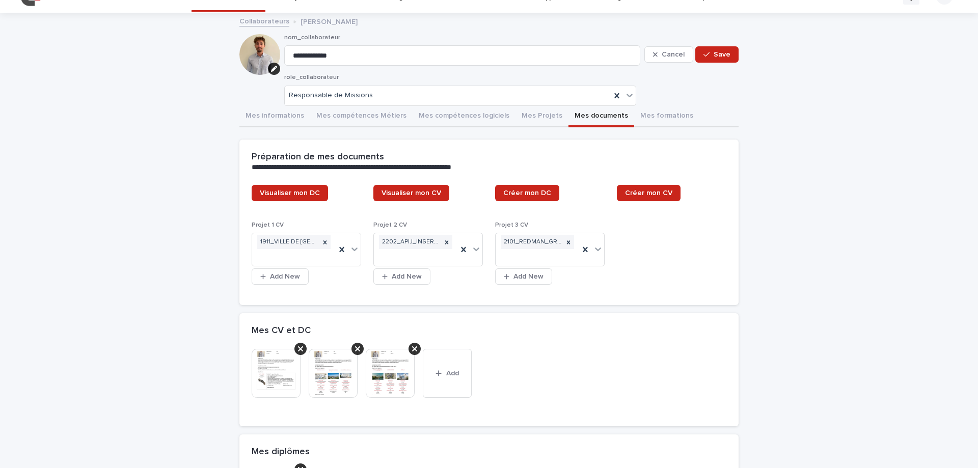
click at [532, 408] on div "This file cannot be opened Download File Add" at bounding box center [489, 381] width 475 height 65
drag, startPoint x: 838, startPoint y: 315, endPoint x: 527, endPoint y: 336, distance: 311.6
click at [838, 319] on div "**********" at bounding box center [489, 397] width 978 height 767
click at [714, 45] on div "Cancel Save" at bounding box center [692, 54] width 94 height 41
drag, startPoint x: 715, startPoint y: 51, endPoint x: 713, endPoint y: 57, distance: 5.7
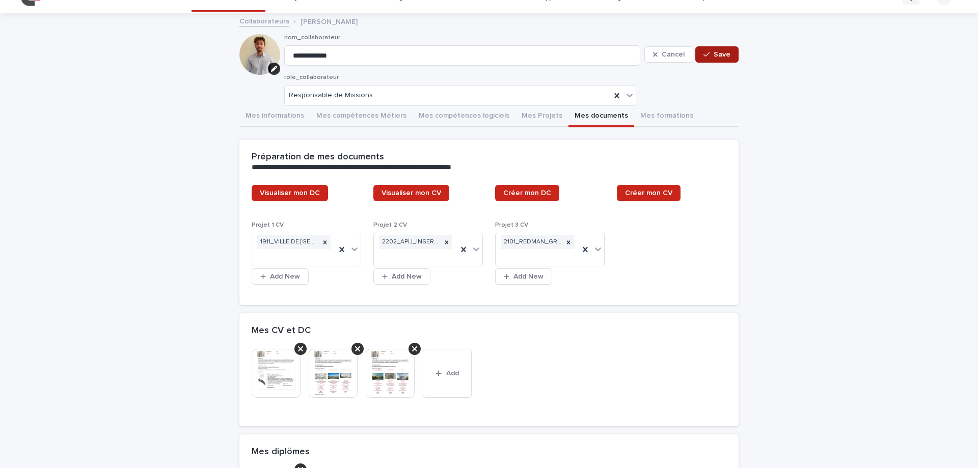
click at [715, 51] on span "Save" at bounding box center [722, 54] width 17 height 7
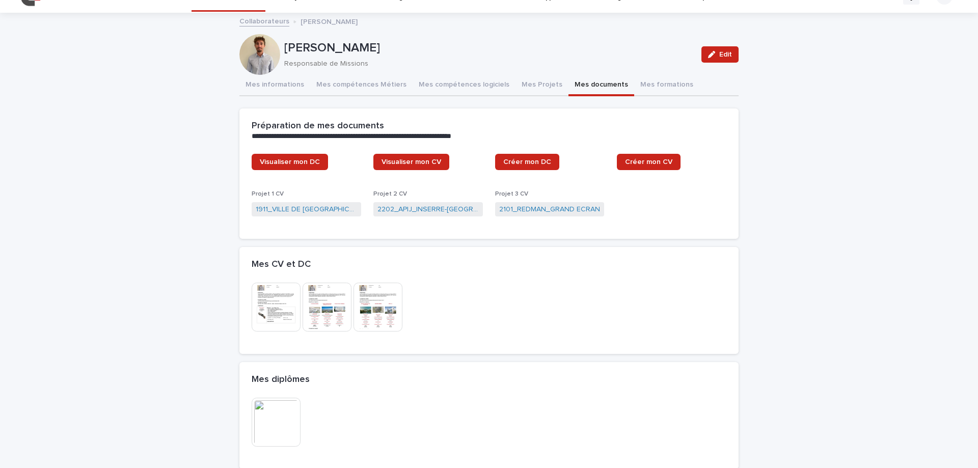
click at [388, 314] on img at bounding box center [378, 307] width 49 height 49
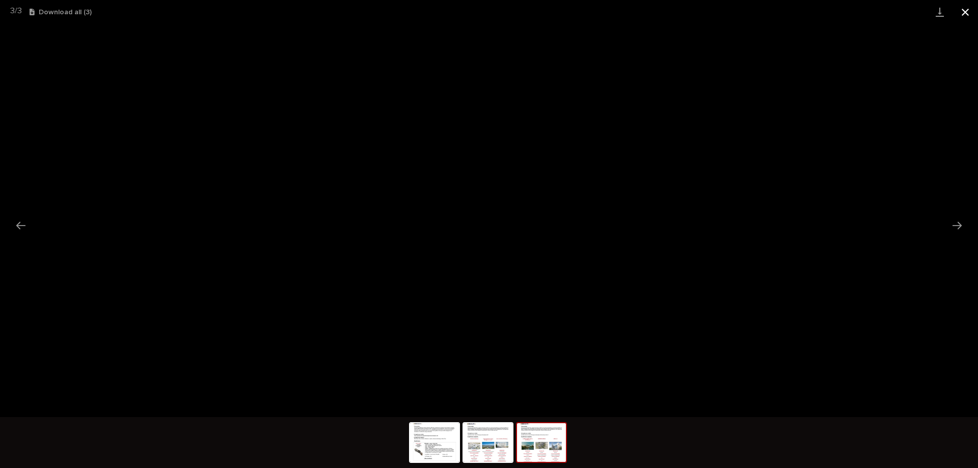
click at [968, 15] on button "Close gallery" at bounding box center [965, 12] width 25 height 24
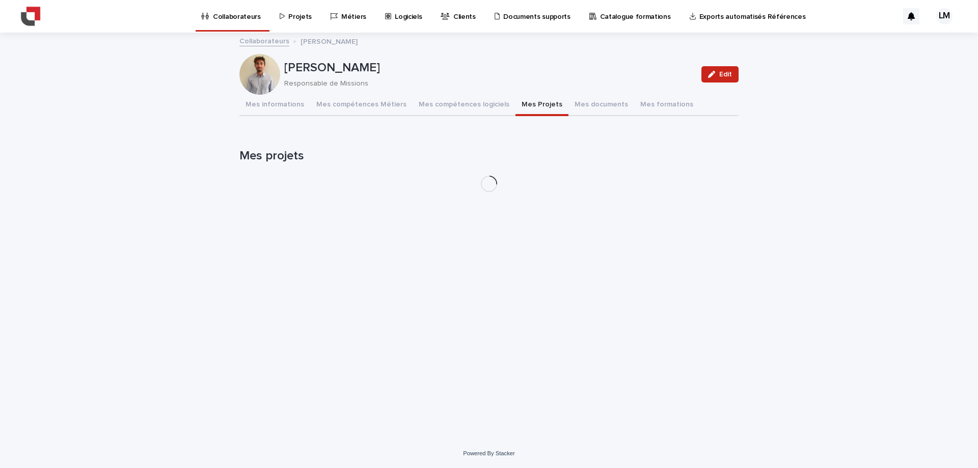
click at [508, 88] on div "[PERSON_NAME] Edit [PERSON_NAME] Responsable de Missions Edit Sorry, there was …" at bounding box center [489, 117] width 499 height 167
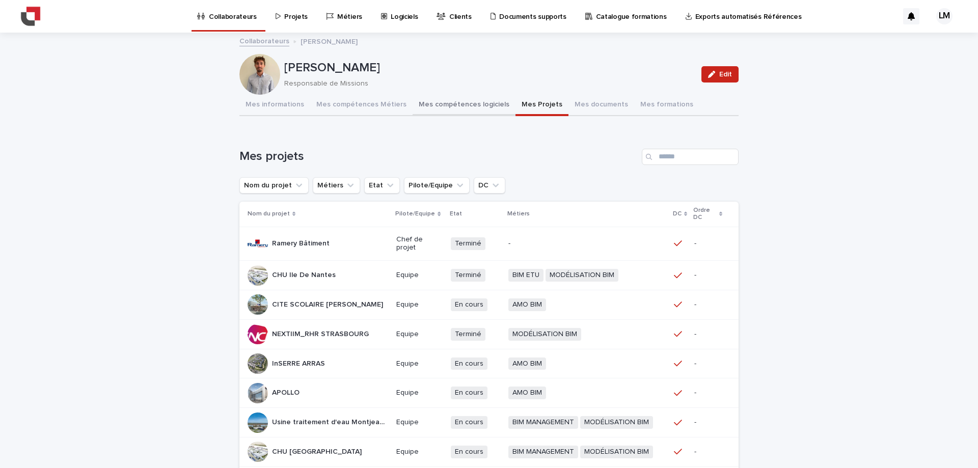
click at [456, 113] on button "Mes compétences logiciels" at bounding box center [464, 105] width 103 height 21
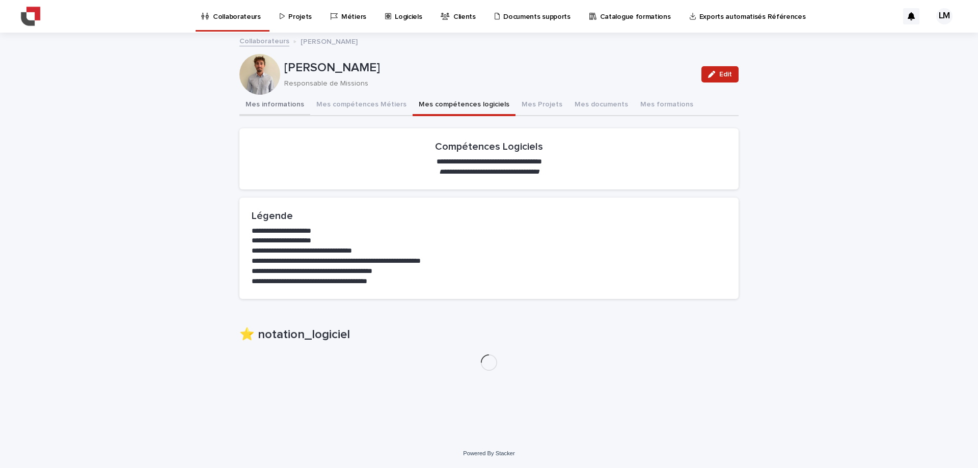
click at [262, 107] on button "Mes informations" at bounding box center [275, 105] width 71 height 21
